Goal: Task Accomplishment & Management: Manage account settings

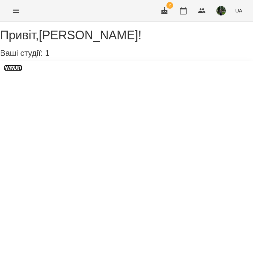
click at [22, 71] on h3 "WayUp" at bounding box center [13, 68] width 18 height 6
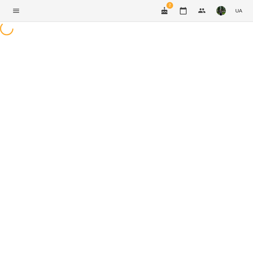
click at [25, 37] on div at bounding box center [126, 29] width 253 height 15
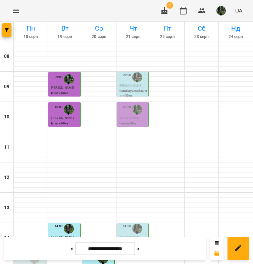
scroll to position [7, 0]
click at [130, 84] on span "[PERSON_NAME]" at bounding box center [131, 85] width 23 height 3
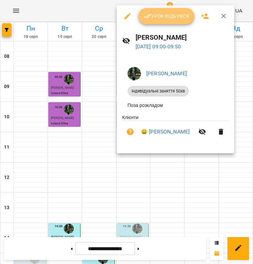
click at [151, 23] on button "Урок відбувся" at bounding box center [166, 16] width 56 height 16
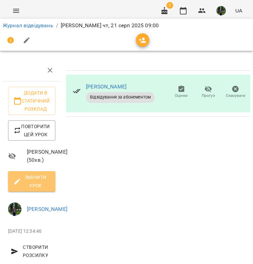
click at [31, 189] on span "Змінити урок" at bounding box center [31, 181] width 37 height 16
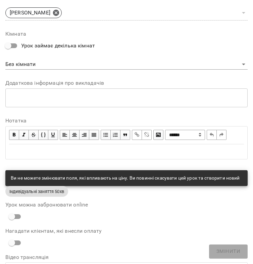
scroll to position [319, 0]
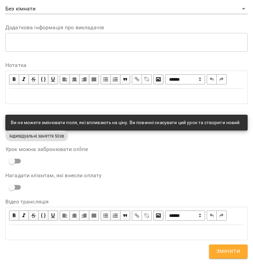
click at [93, 94] on div "Edit text" at bounding box center [126, 96] width 235 height 8
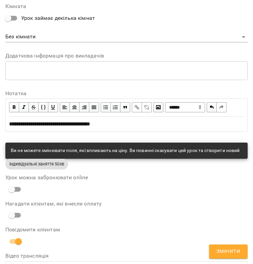
scroll to position [347, 0]
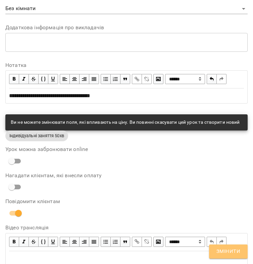
click at [240, 253] on span "Змінити" at bounding box center [229, 251] width 24 height 9
